Goal: Check status: Check status

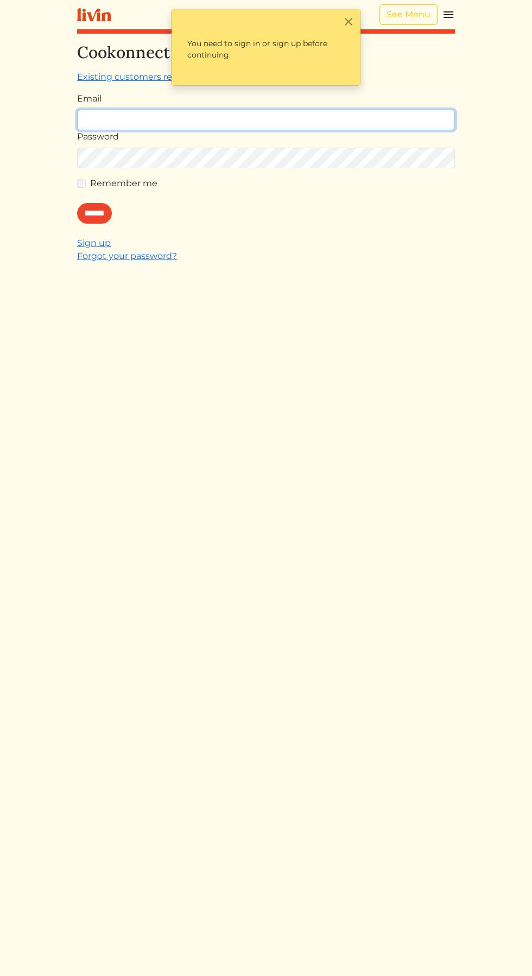
type input "**********"
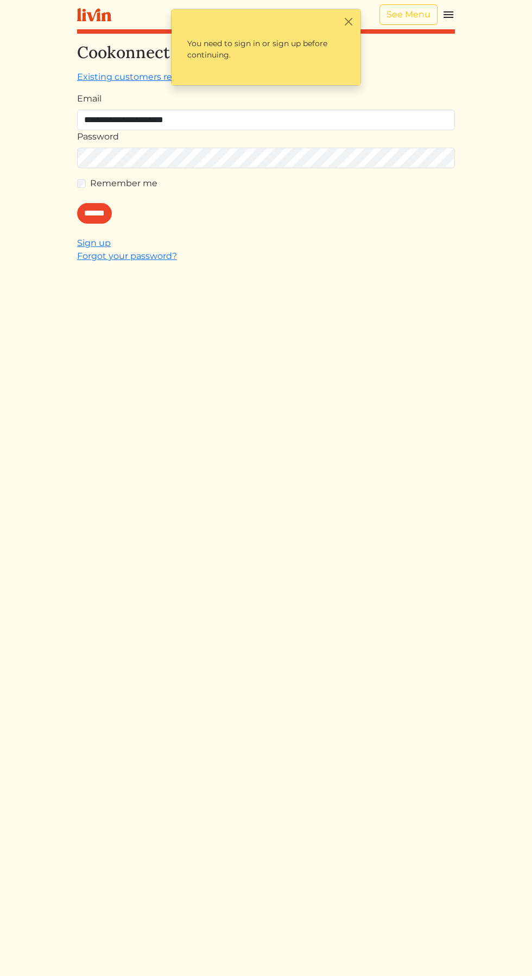
click at [77, 203] on input "******" at bounding box center [94, 213] width 35 height 21
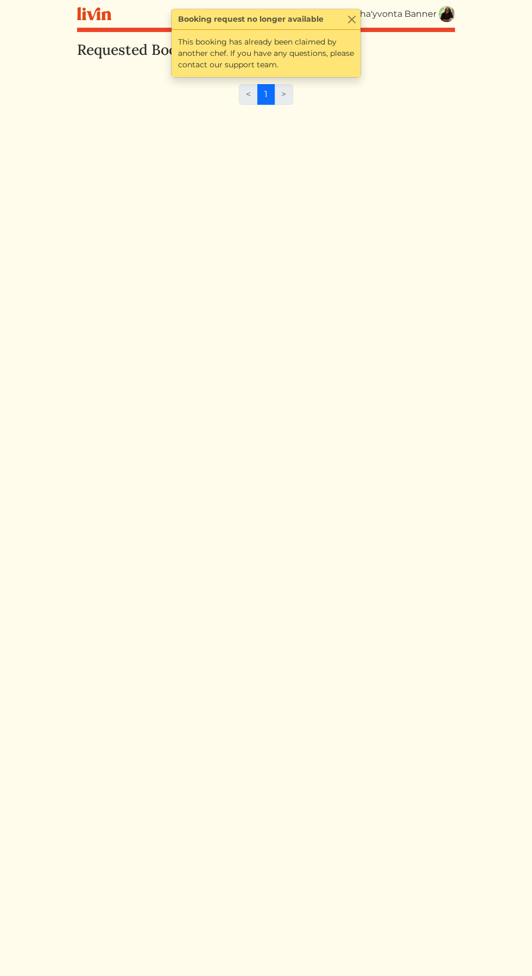
click at [447, 6] on img at bounding box center [447, 14] width 16 height 16
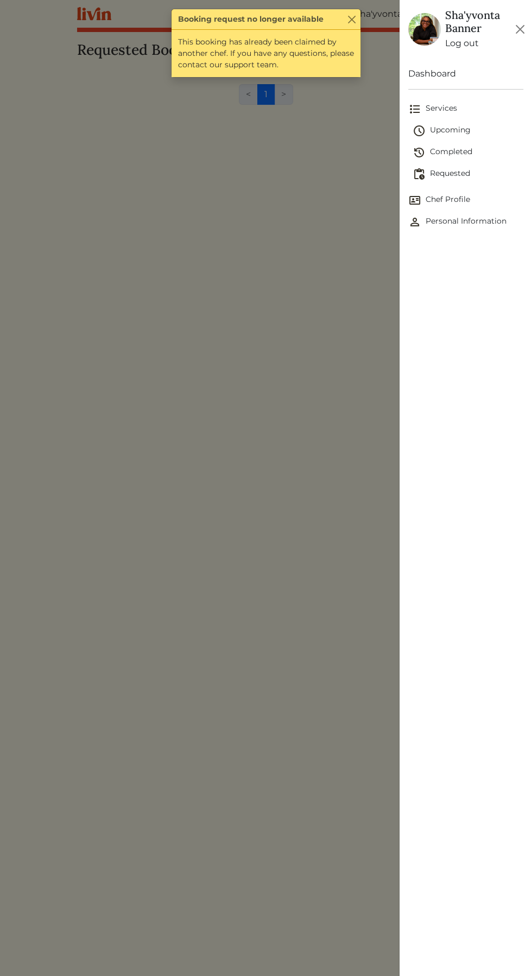
click at [457, 132] on span "Upcoming" at bounding box center [468, 130] width 111 height 13
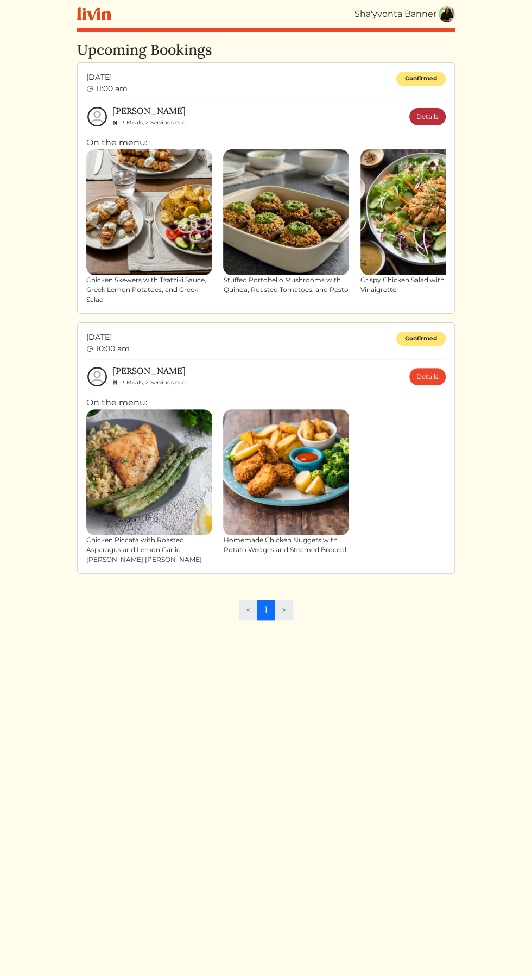
click at [436, 113] on link "Details" at bounding box center [427, 116] width 36 height 17
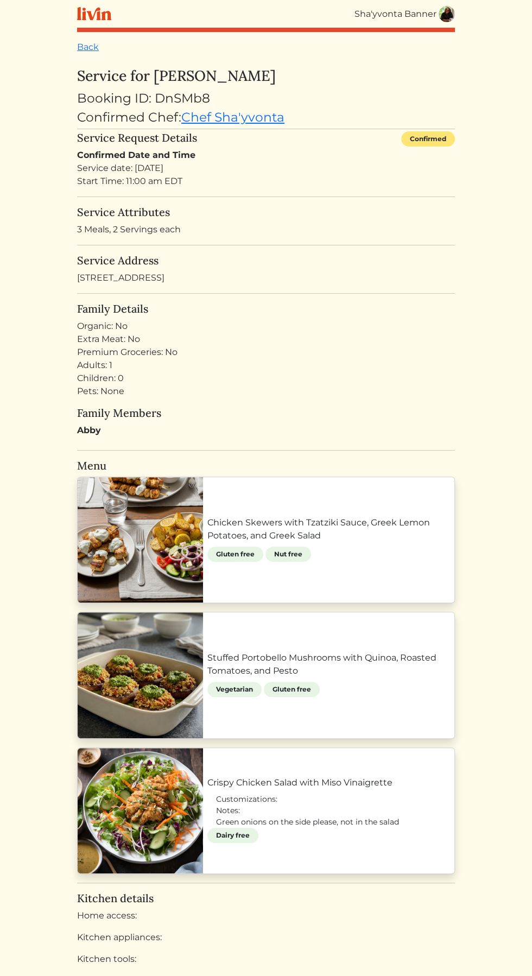
click at [355, 542] on link "Chicken Skewers with Tzatziki Sauce, Greek Lemon Potatoes, and Greek Salad" at bounding box center [328, 529] width 243 height 26
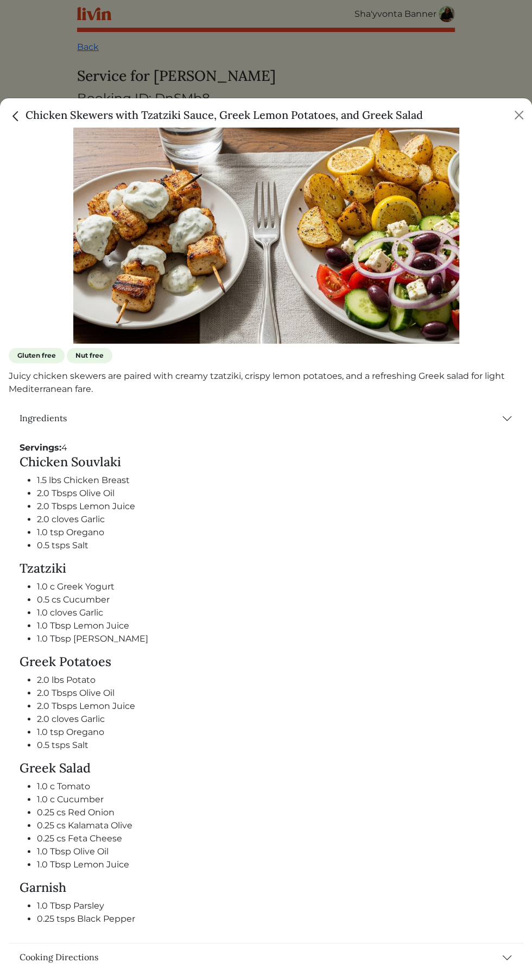
scroll to position [62, 0]
click at [510, 105] on div "Chicken Skewers with Tzatziki Sauce, Greek Lemon Potatoes, and Greek Salad" at bounding box center [266, 112] width 532 height 29
click at [517, 113] on button "Close" at bounding box center [518, 114] width 17 height 17
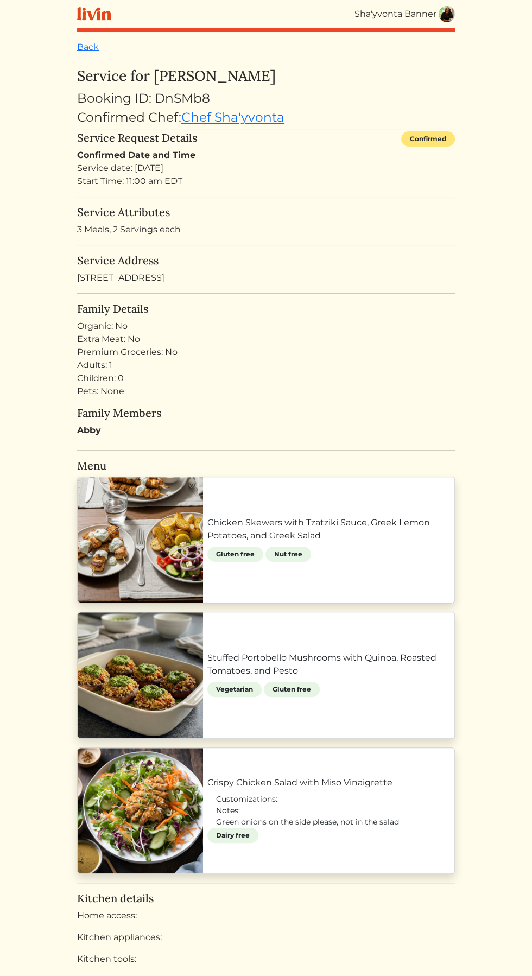
click at [400, 660] on link "Stuffed Portobello Mushrooms with Quinoa, Roasted Tomatoes, and Pesto" at bounding box center [328, 665] width 243 height 26
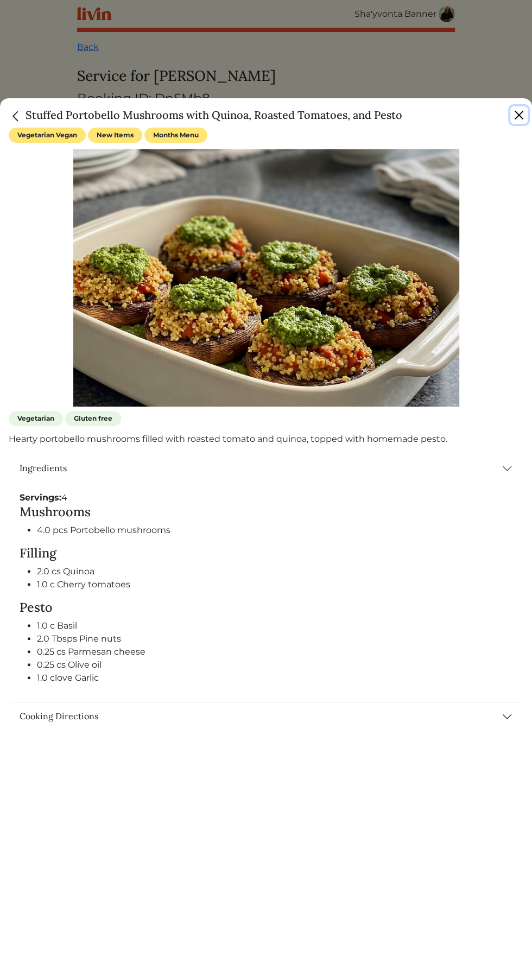
click at [521, 111] on button "Close" at bounding box center [518, 114] width 17 height 17
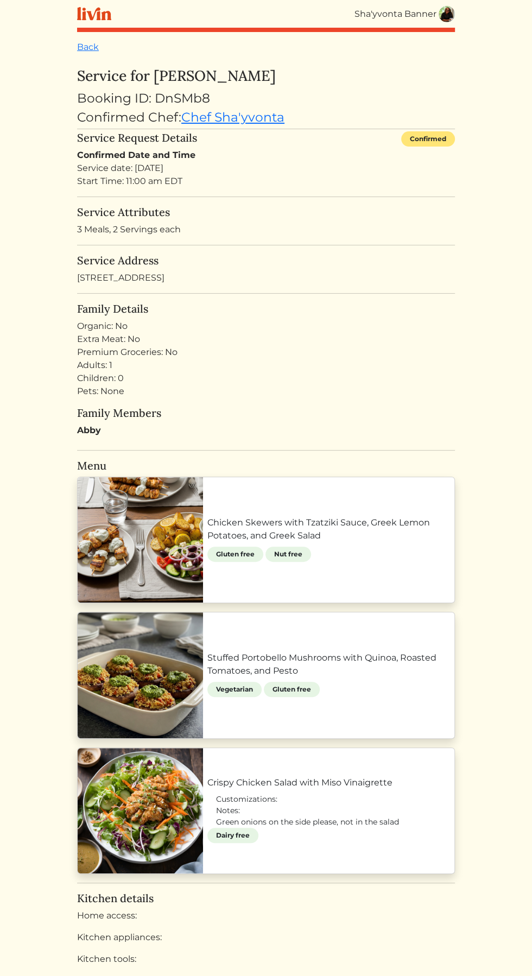
click at [349, 777] on link "Crispy Chicken Salad with Miso Vinaigrette" at bounding box center [328, 783] width 243 height 13
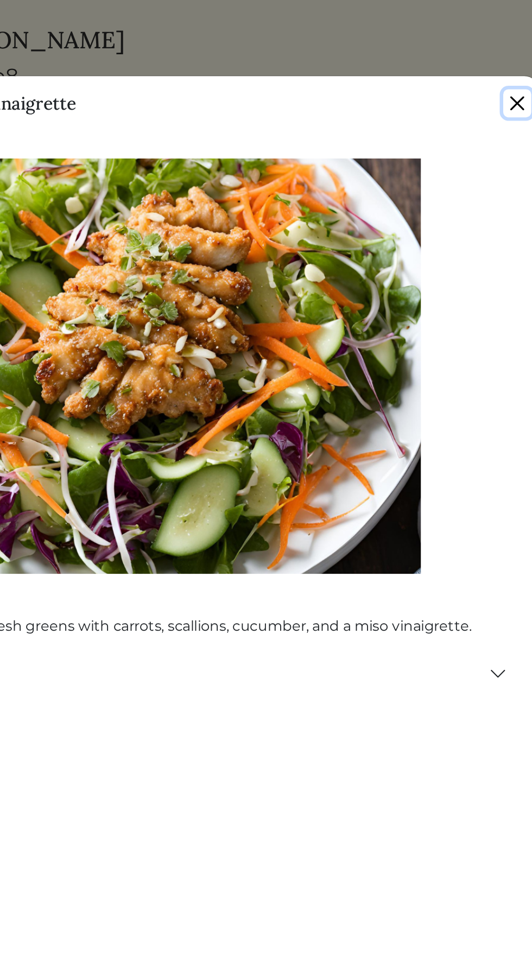
click at [516, 118] on button "Close" at bounding box center [518, 114] width 17 height 17
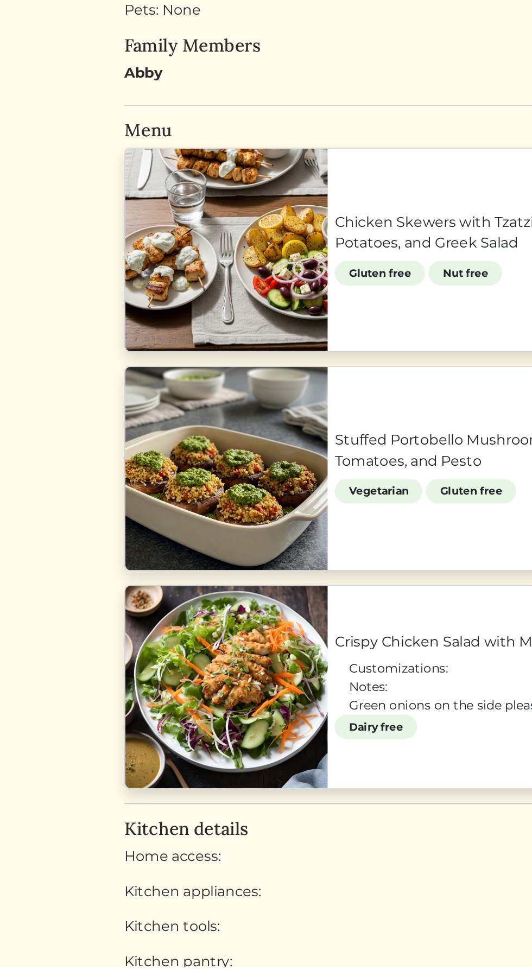
scroll to position [8, 0]
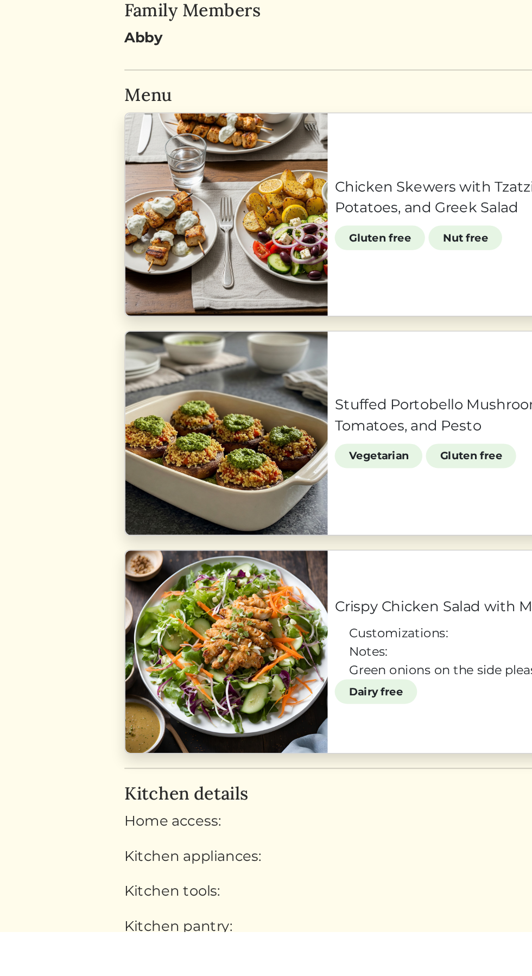
click at [207, 534] on link "Chicken Skewers with Tzatziki Sauce, Greek Lemon Potatoes, and Greek Salad" at bounding box center [328, 521] width 243 height 26
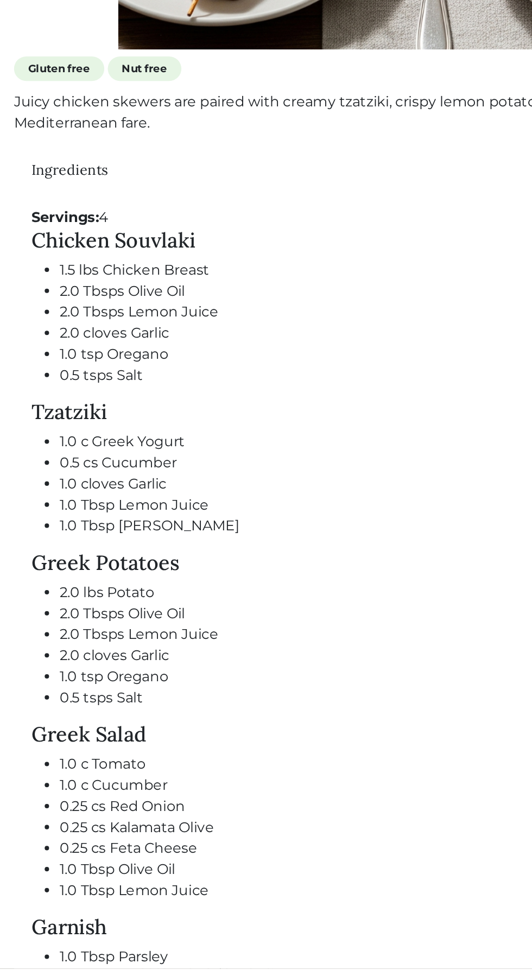
scroll to position [35, 0]
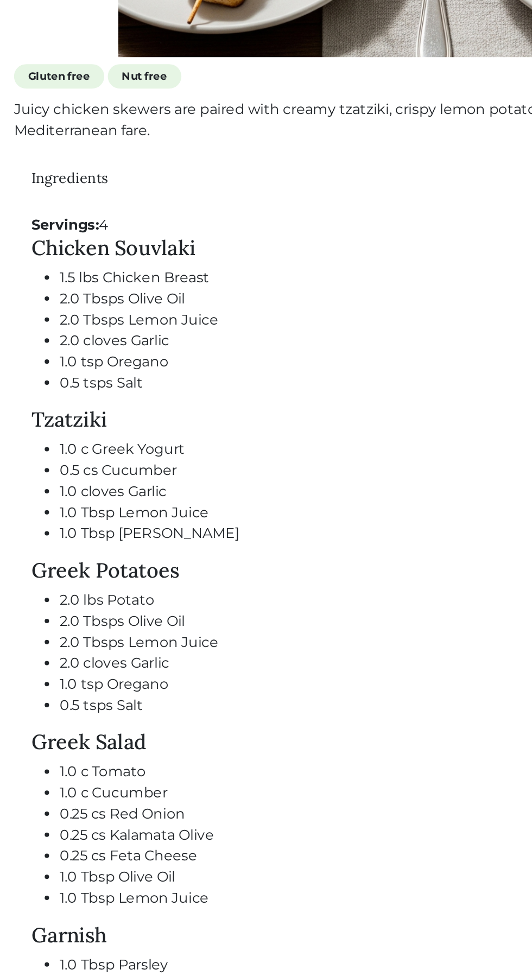
click at [35, 743] on ul "2.0 lbs Potato 2.0 Tbsps Olive Oil 2.0 Tbsps Lemon Juice 2.0 cloves Garlic 1.0 …" at bounding box center [266, 776] width 493 height 78
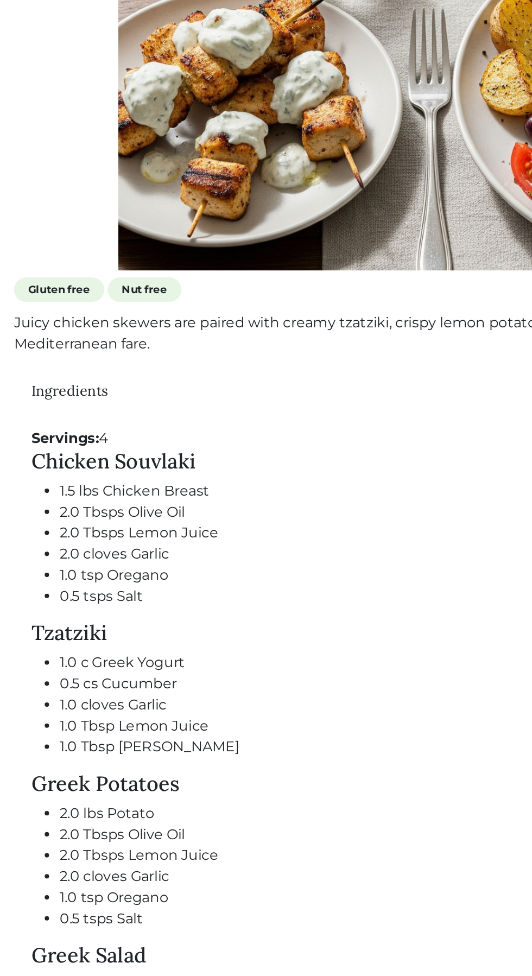
scroll to position [15, 0]
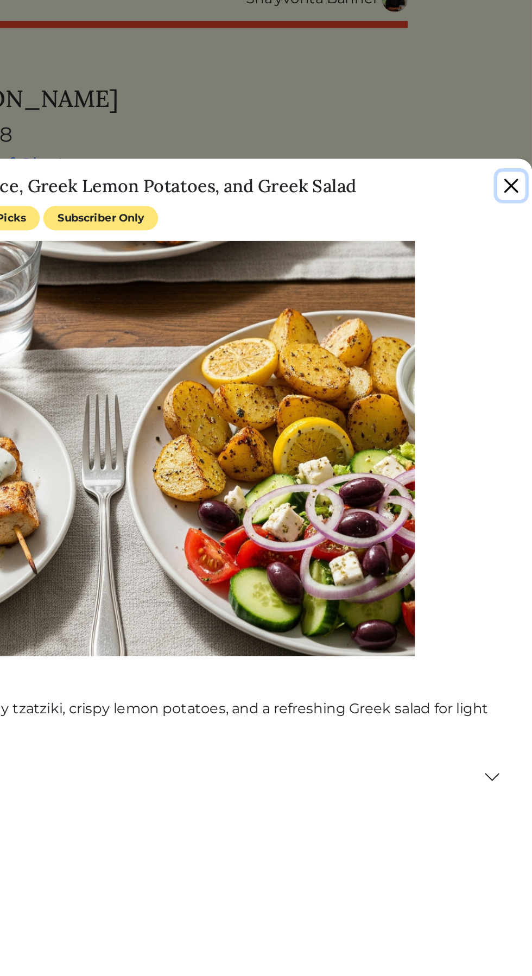
click at [517, 112] on button "Close" at bounding box center [518, 114] width 17 height 17
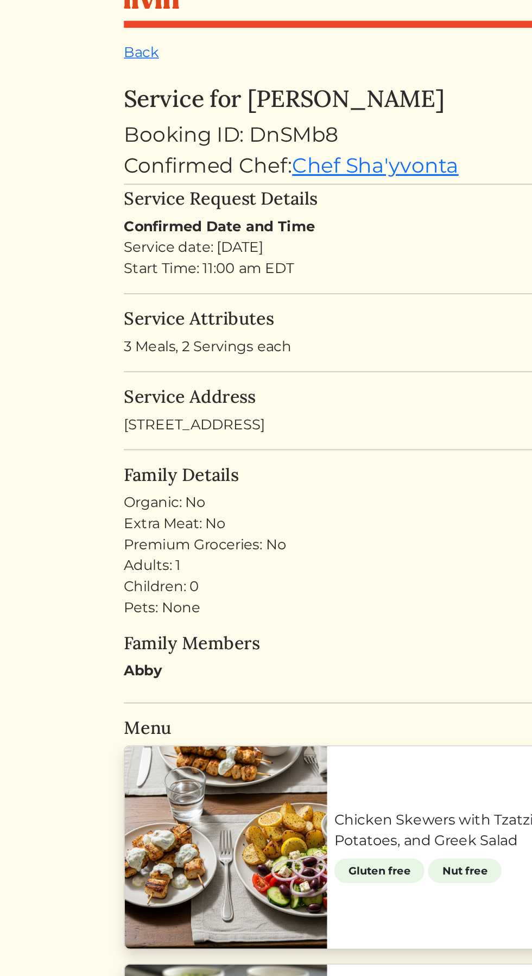
scroll to position [8, 0]
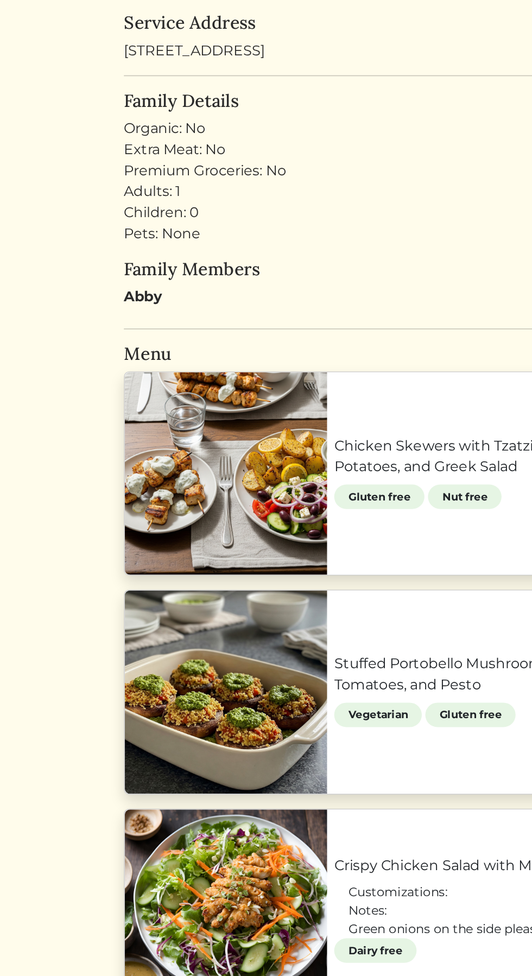
click at [207, 668] on link "Stuffed Portobello Mushrooms with Quinoa, Roasted Tomatoes, and Pesto" at bounding box center [328, 656] width 243 height 26
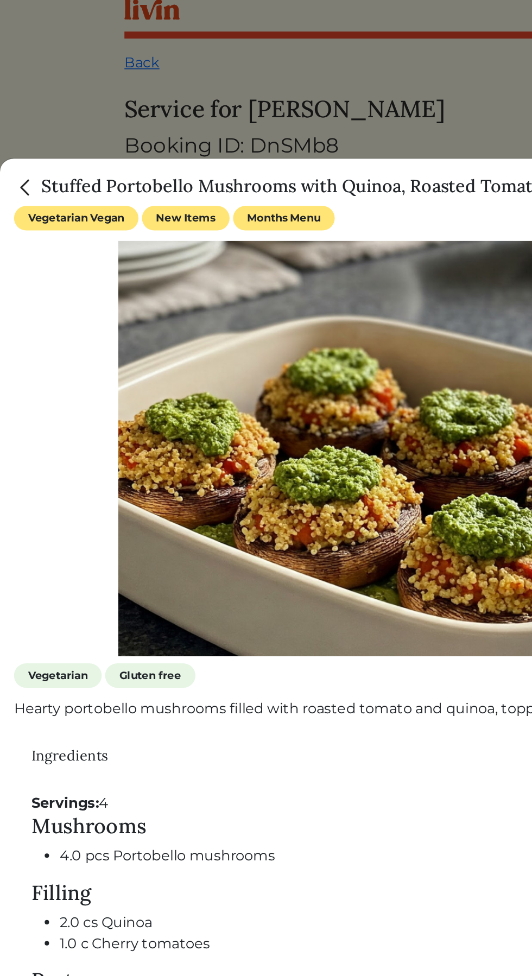
click at [258, 56] on div at bounding box center [266, 488] width 532 height 976
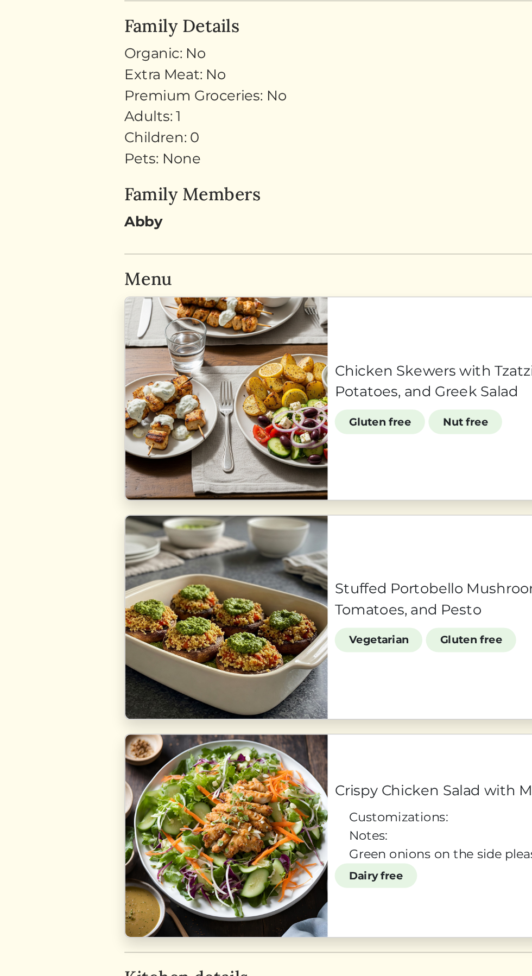
click at [274, 508] on link "Chicken Skewers with Tzatziki Sauce, Greek Lemon Potatoes, and Greek Salad" at bounding box center [328, 521] width 243 height 26
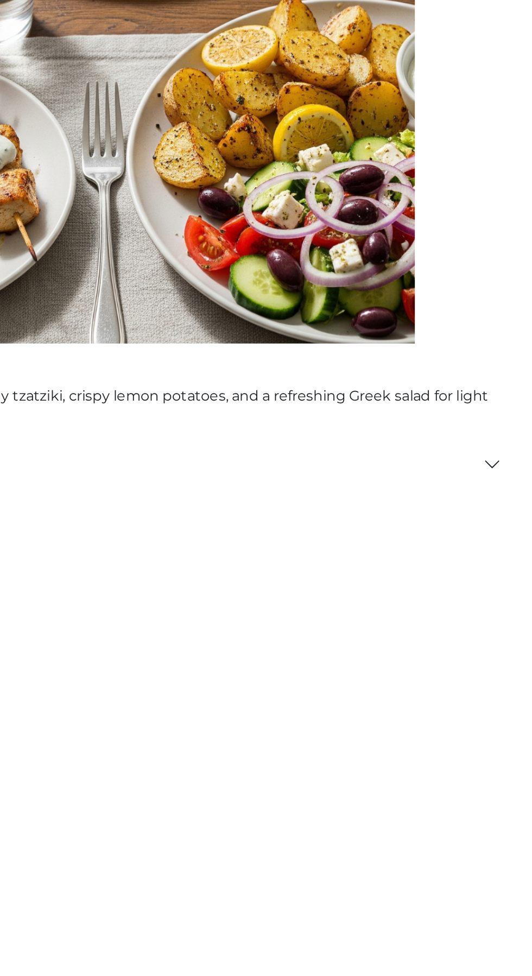
scroll to position [35, 0]
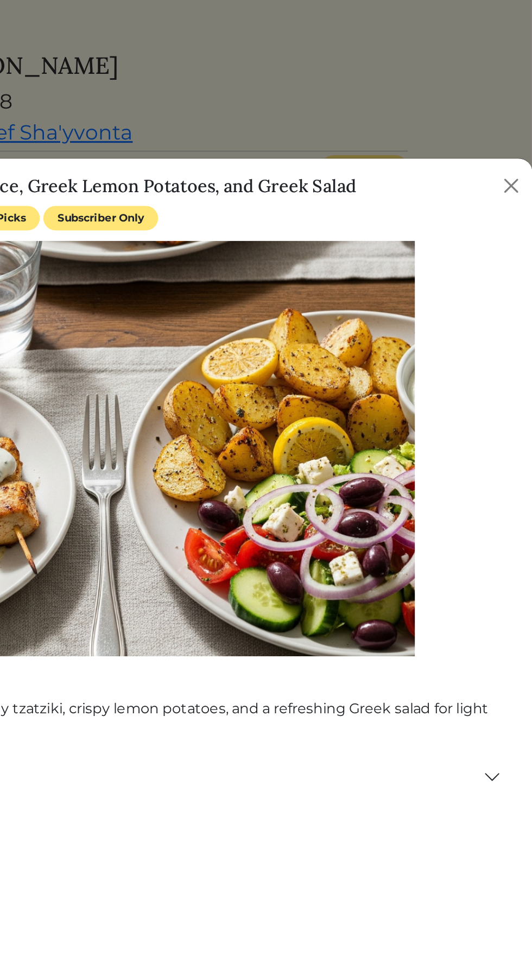
click at [475, 35] on div at bounding box center [266, 488] width 532 height 976
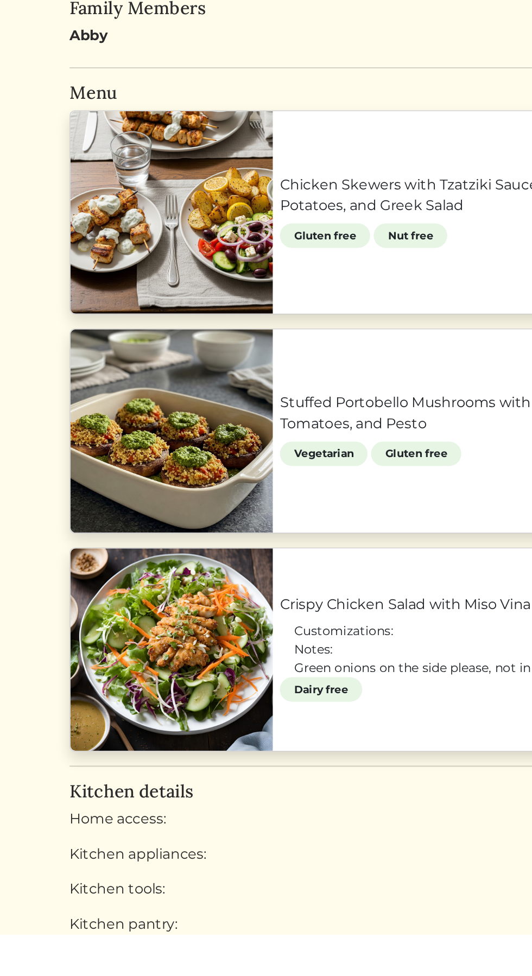
scroll to position [9, 0]
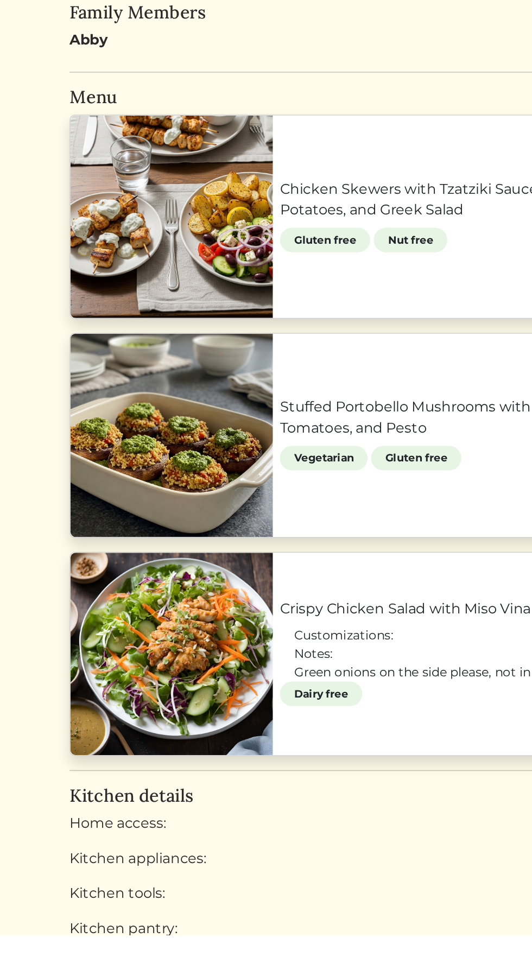
click at [286, 781] on link "Crispy Chicken Salad with Miso Vinaigrette" at bounding box center [328, 774] width 243 height 13
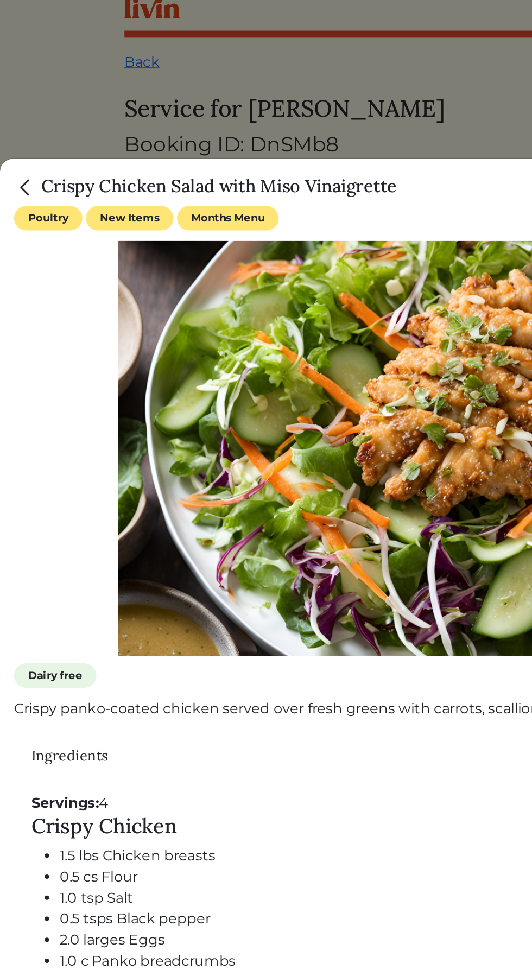
click at [272, 58] on div at bounding box center [266, 488] width 532 height 976
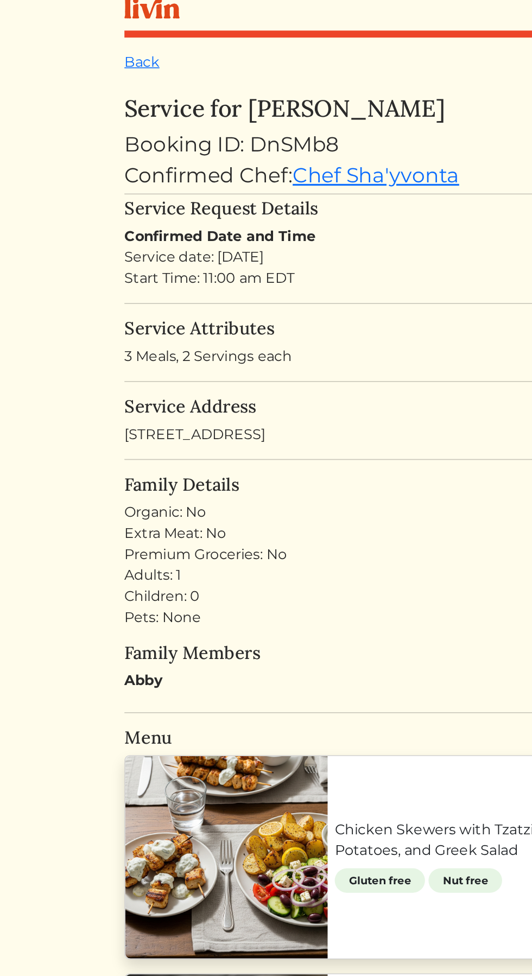
scroll to position [8, 0]
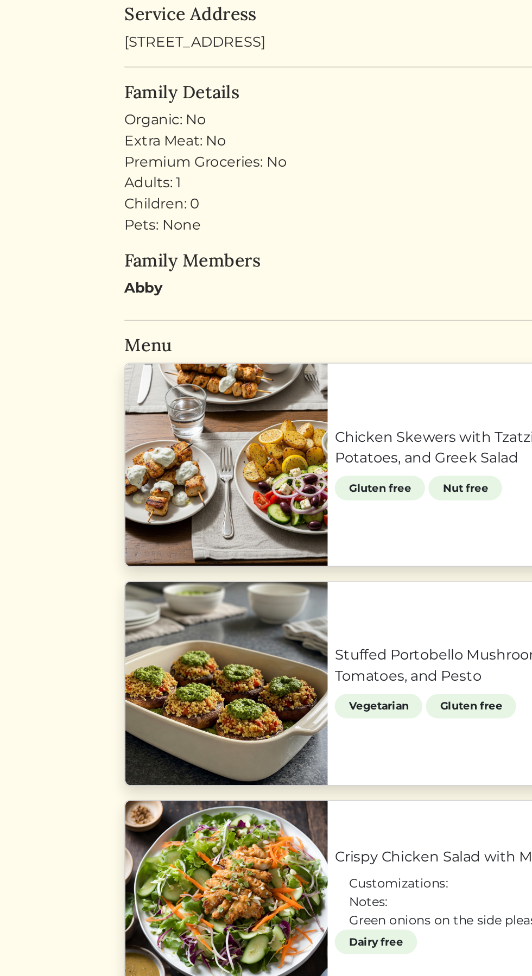
click at [276, 512] on link "Chicken Skewers with Tzatziki Sauce, Greek Lemon Potatoes, and Greek Salad" at bounding box center [328, 521] width 243 height 26
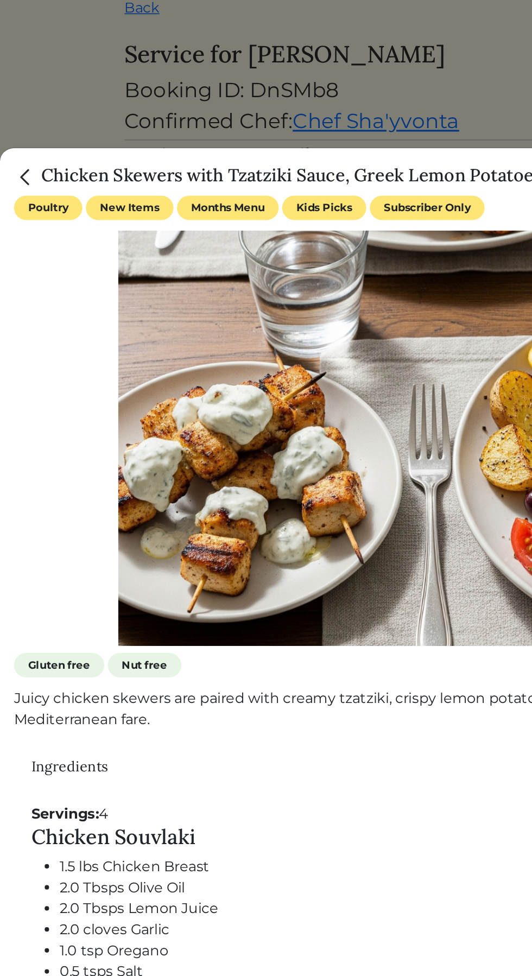
scroll to position [36, 0]
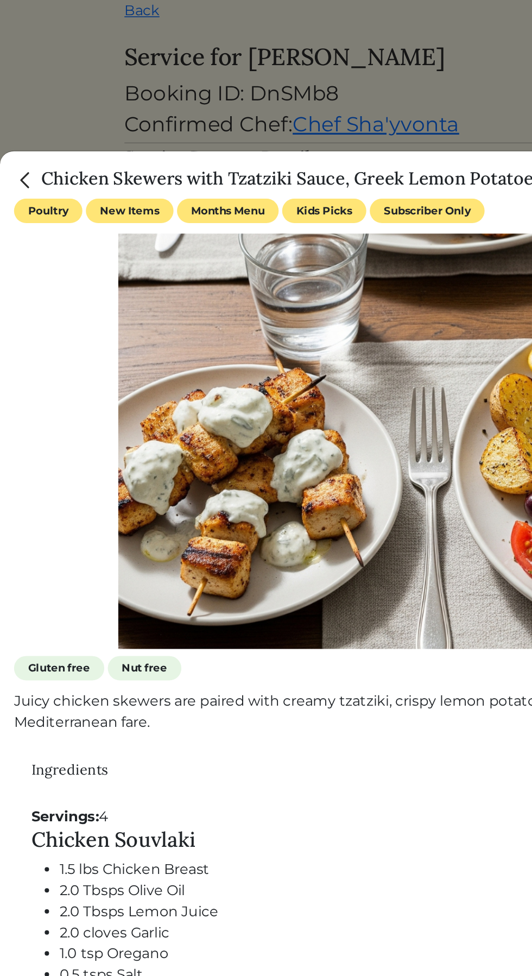
click at [250, 55] on div at bounding box center [266, 488] width 532 height 976
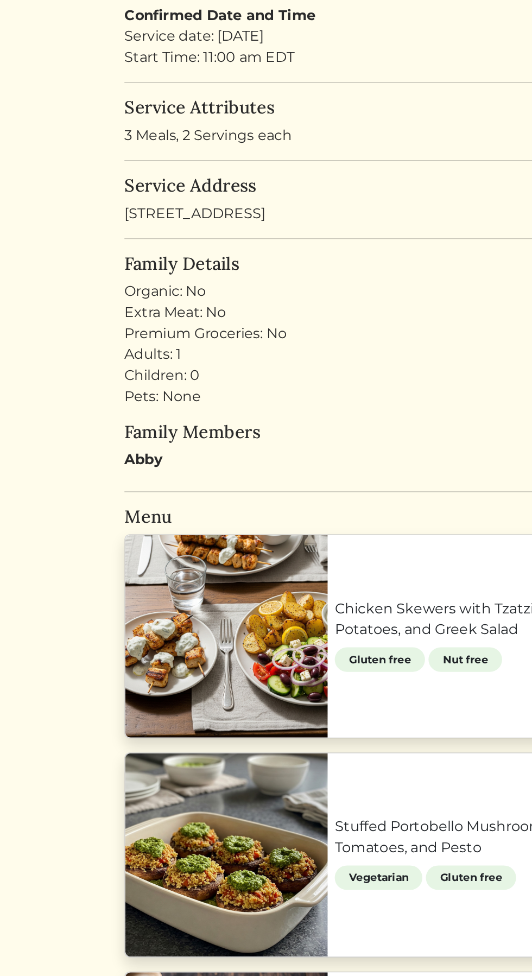
scroll to position [8, 0]
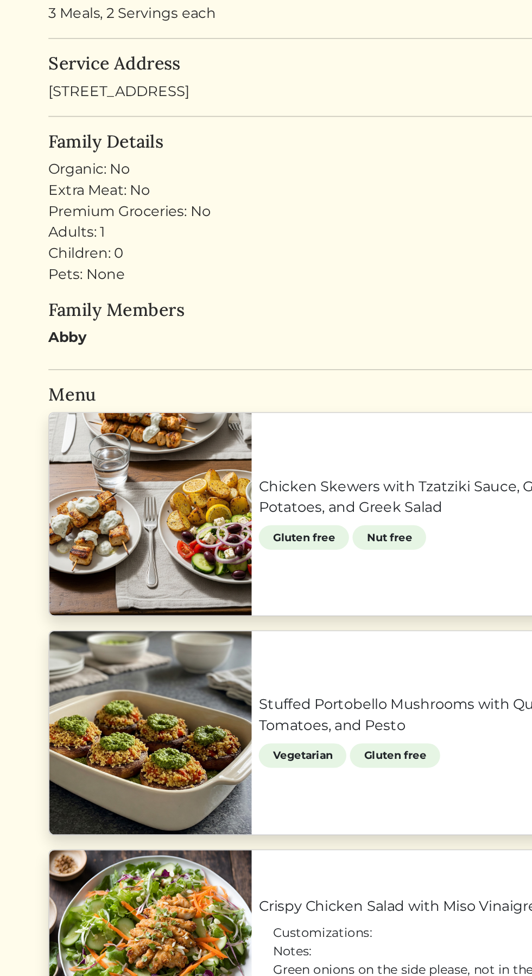
click at [287, 643] on link "Stuffed Portobello Mushrooms with Quinoa, Roasted Tomatoes, and Pesto" at bounding box center [328, 656] width 243 height 26
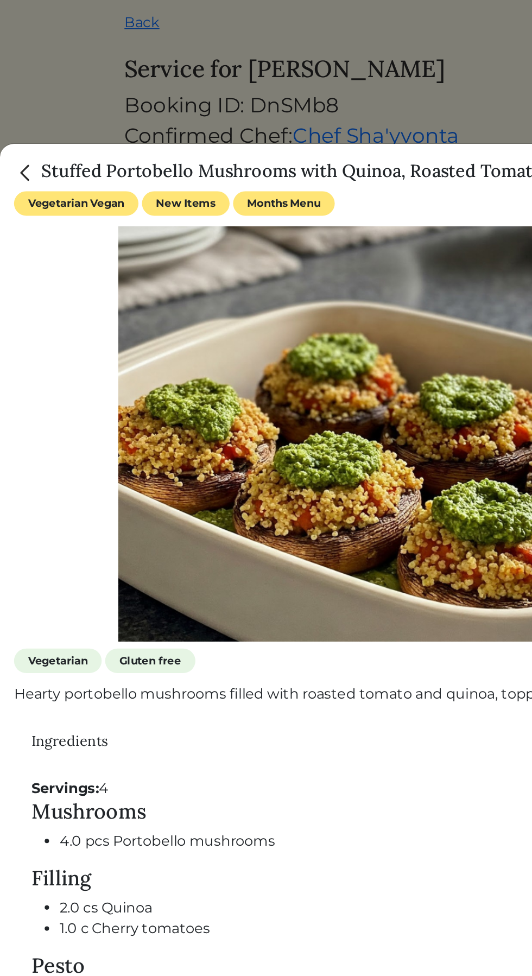
scroll to position [24, 0]
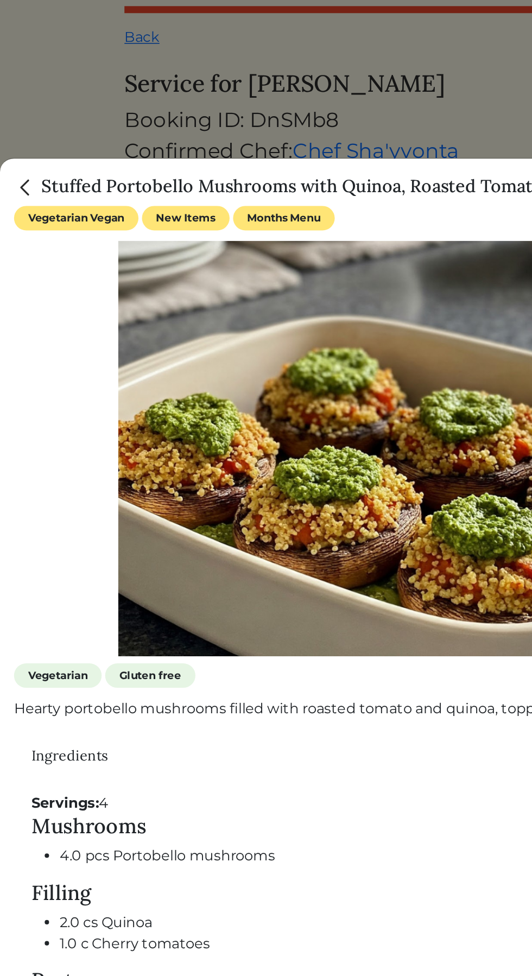
click at [287, 54] on div at bounding box center [266, 488] width 532 height 976
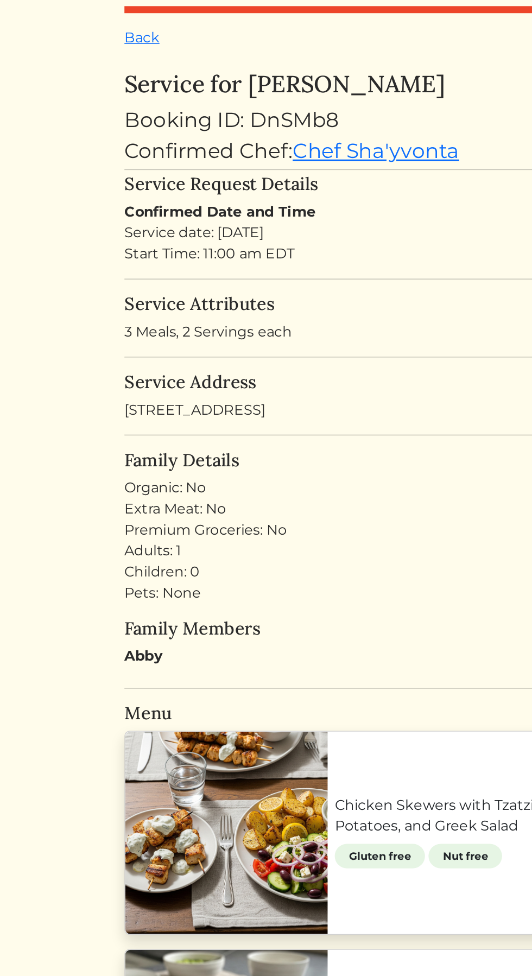
scroll to position [8, 0]
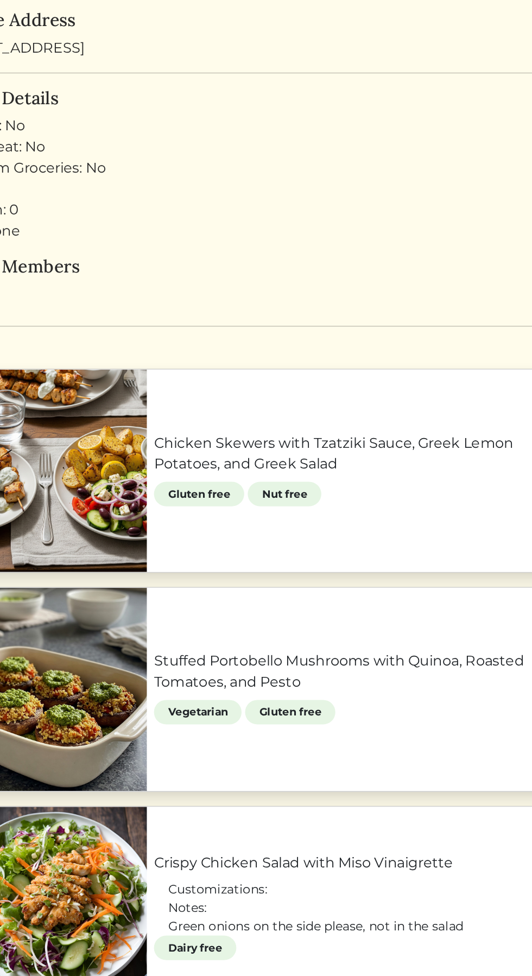
click at [207, 520] on link "Chicken Skewers with Tzatziki Sauce, Greek Lemon Potatoes, and Greek Salad" at bounding box center [328, 521] width 243 height 26
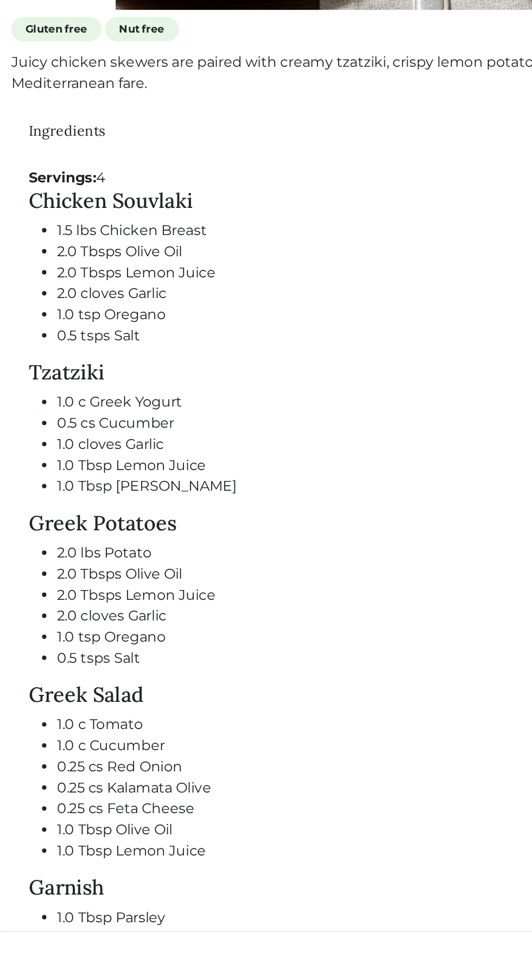
click at [157, 929] on li "1.0 Tbsp Lemon Juice" at bounding box center [275, 926] width 476 height 13
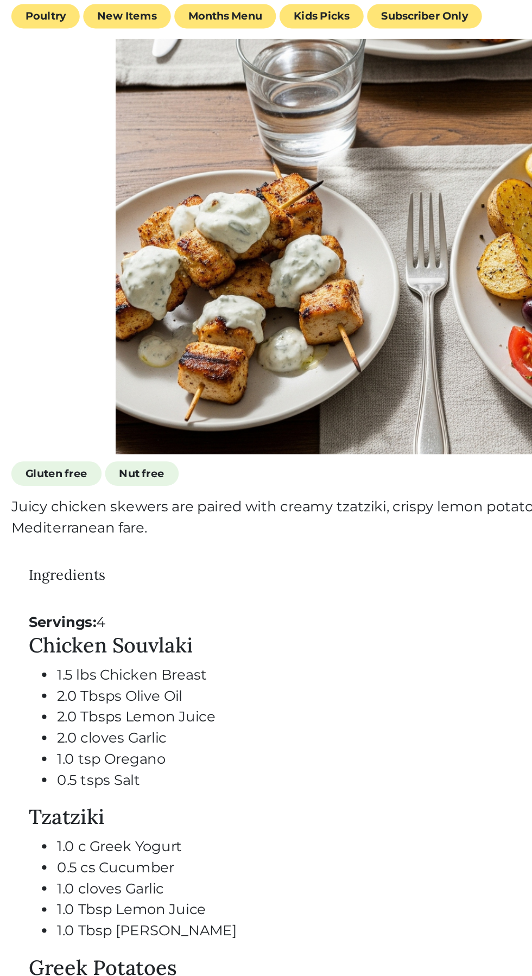
scroll to position [36, 0]
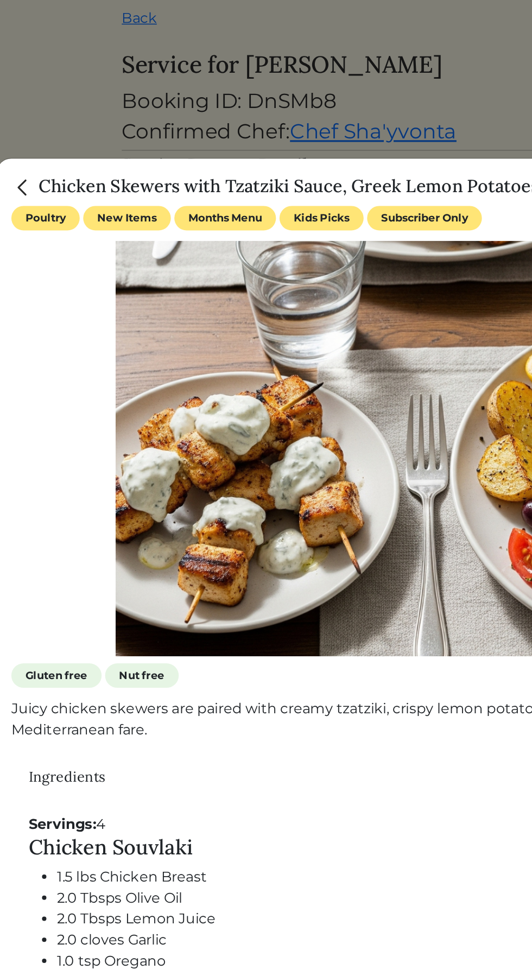
click at [249, 68] on div at bounding box center [266, 488] width 532 height 976
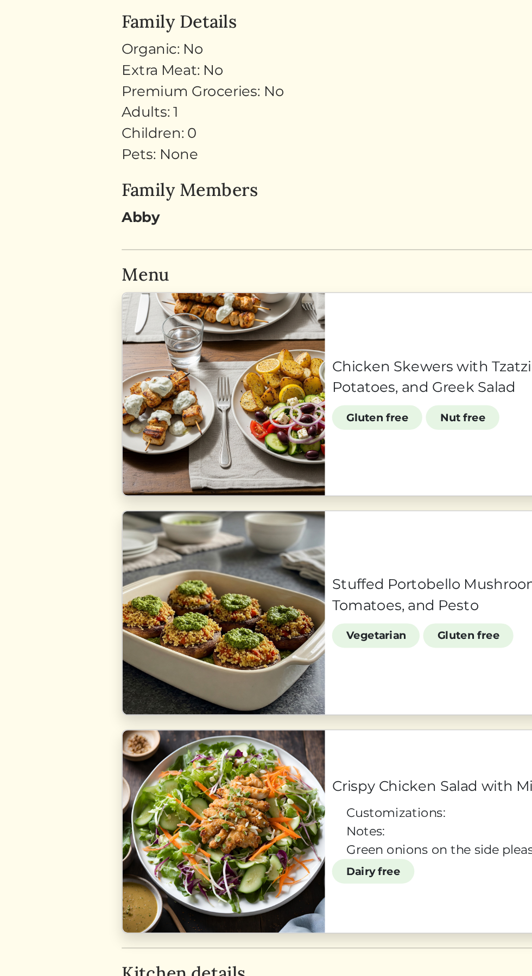
scroll to position [8, 0]
click at [270, 643] on link "Stuffed Portobello Mushrooms with Quinoa, Roasted Tomatoes, and Pesto" at bounding box center [328, 656] width 243 height 26
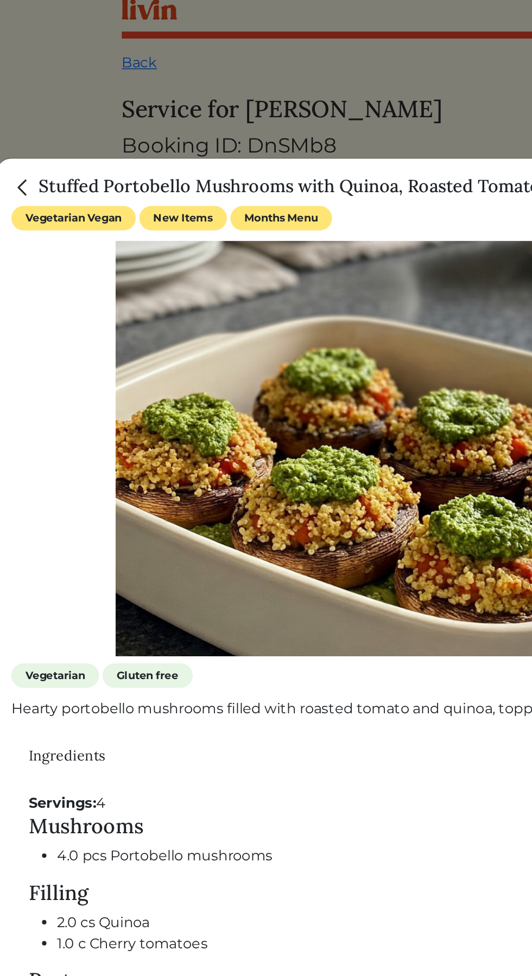
click at [299, 58] on div at bounding box center [266, 488] width 532 height 976
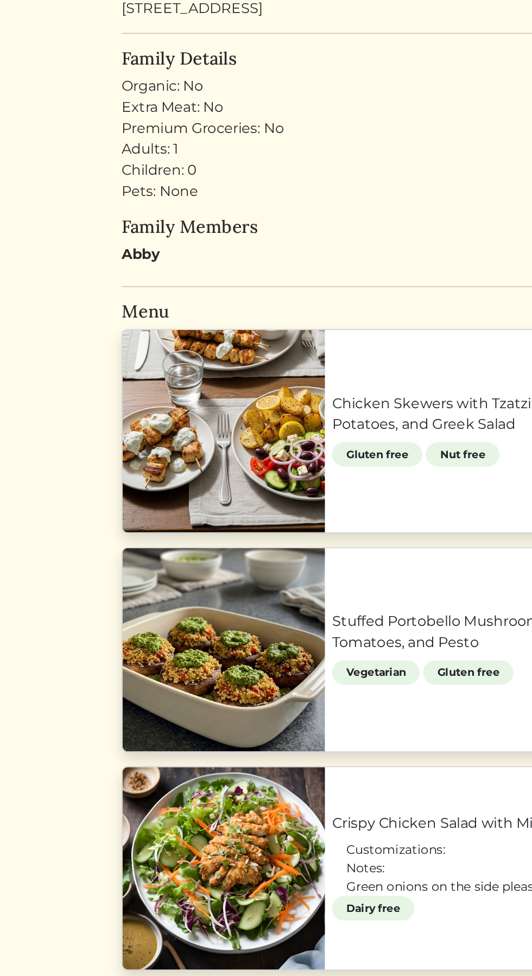
click at [223, 781] on link "Crispy Chicken Salad with Miso Vinaigrette" at bounding box center [328, 774] width 243 height 13
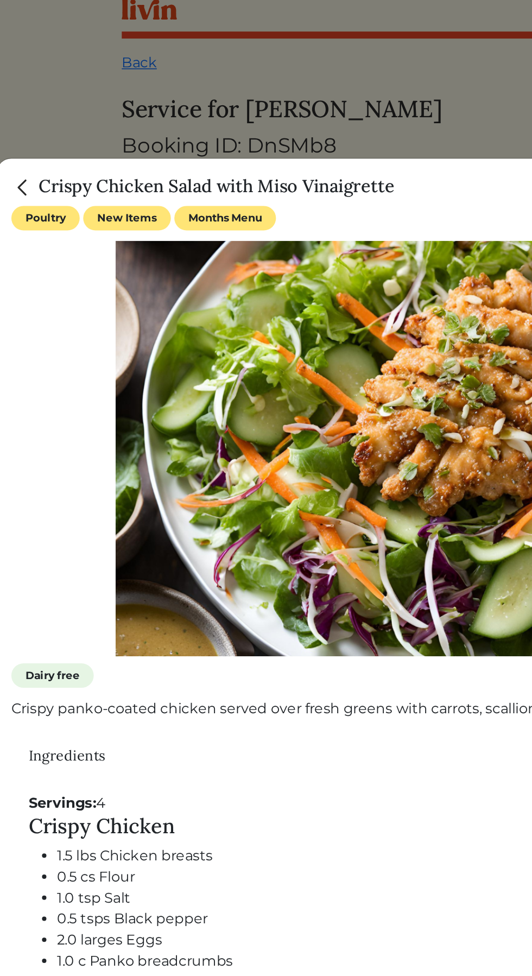
click at [305, 86] on div at bounding box center [266, 488] width 532 height 976
